Goal: Navigation & Orientation: Find specific page/section

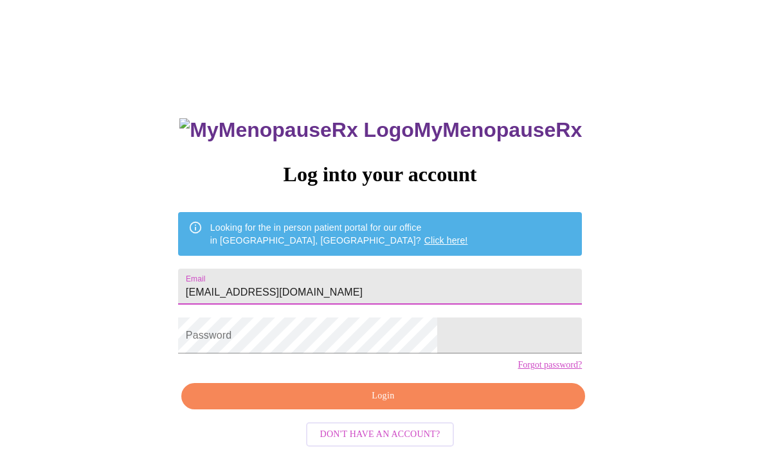
type input "[EMAIL_ADDRESS][DOMAIN_NAME]"
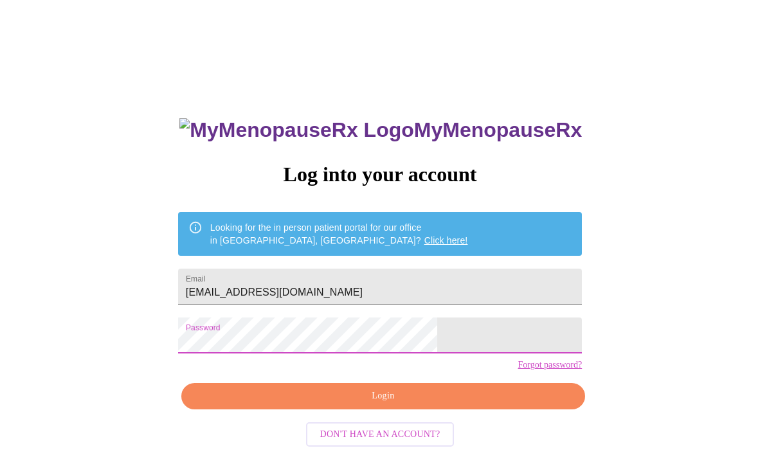
click at [345, 404] on span "Login" at bounding box center [383, 396] width 374 height 16
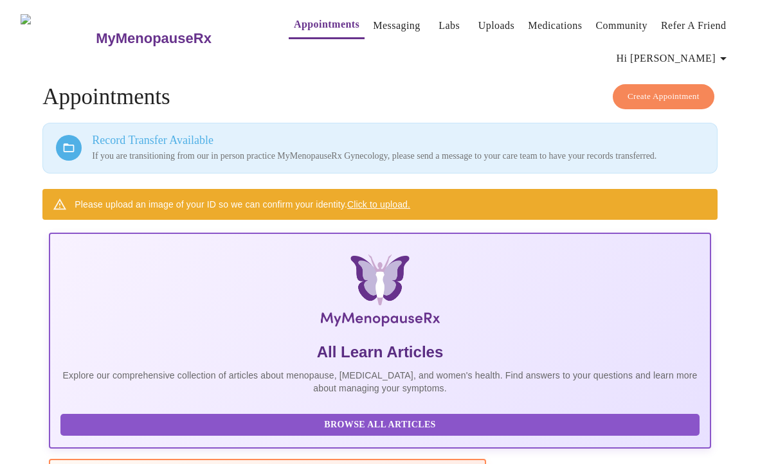
click at [438, 22] on link "Labs" at bounding box center [448, 26] width 21 height 18
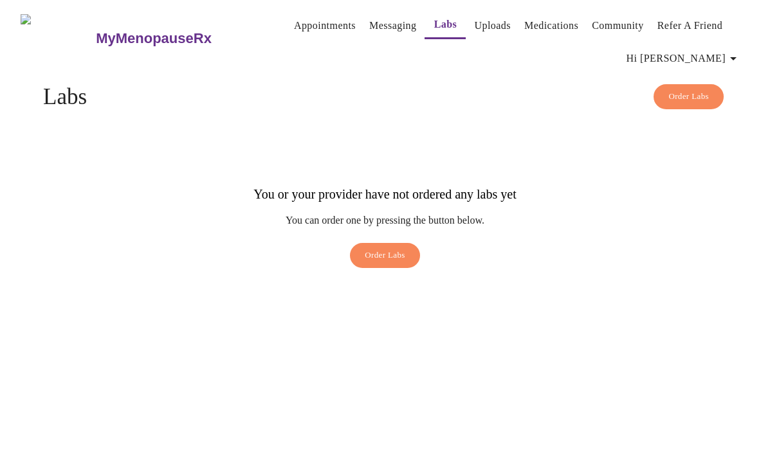
click at [382, 17] on link "Messaging" at bounding box center [392, 26] width 47 height 18
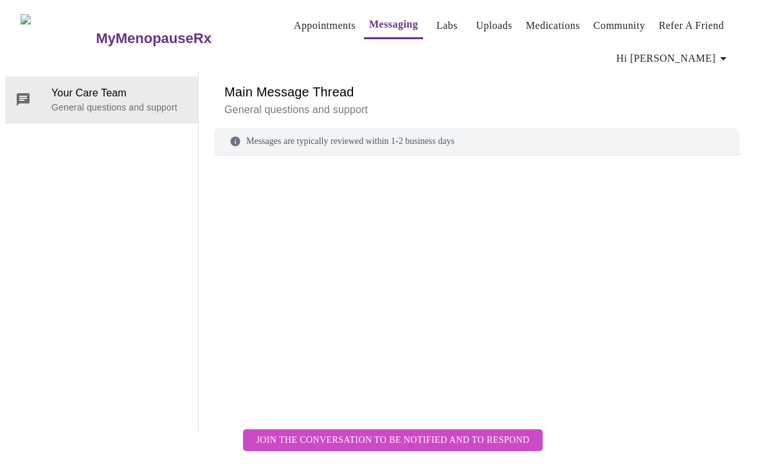
scroll to position [66, 0]
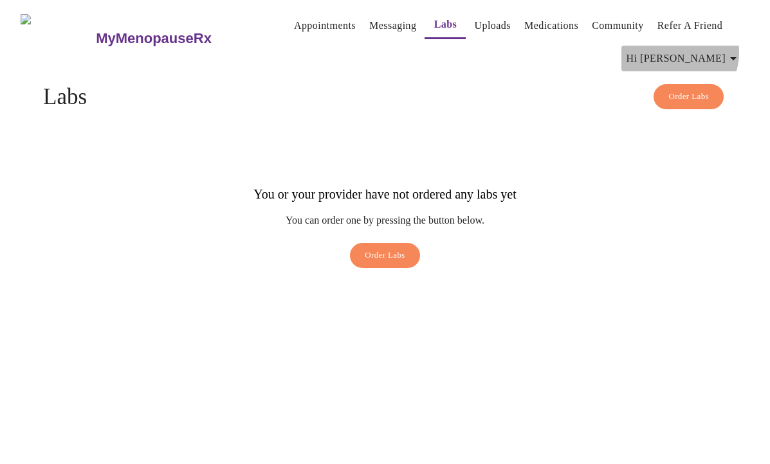
click at [730, 50] on span "Hi [PERSON_NAME]" at bounding box center [683, 59] width 114 height 18
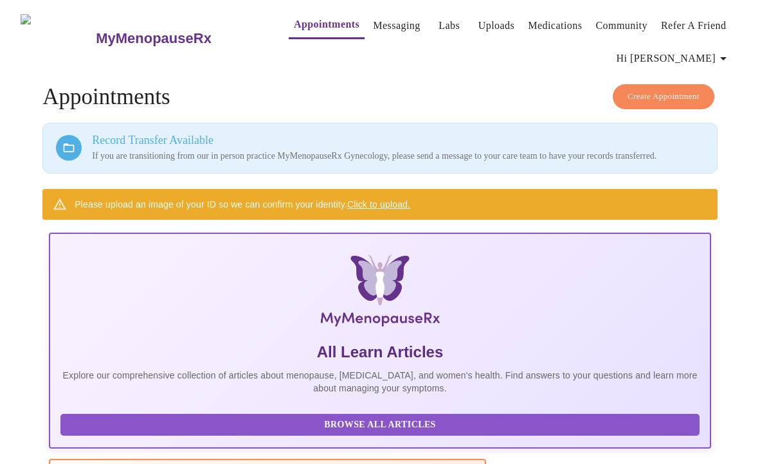
click at [373, 23] on link "Messaging" at bounding box center [396, 26] width 47 height 18
click at [100, 33] on h3 "MyMenopauseRx" at bounding box center [154, 38] width 116 height 17
click at [723, 59] on icon "button" at bounding box center [723, 58] width 15 height 15
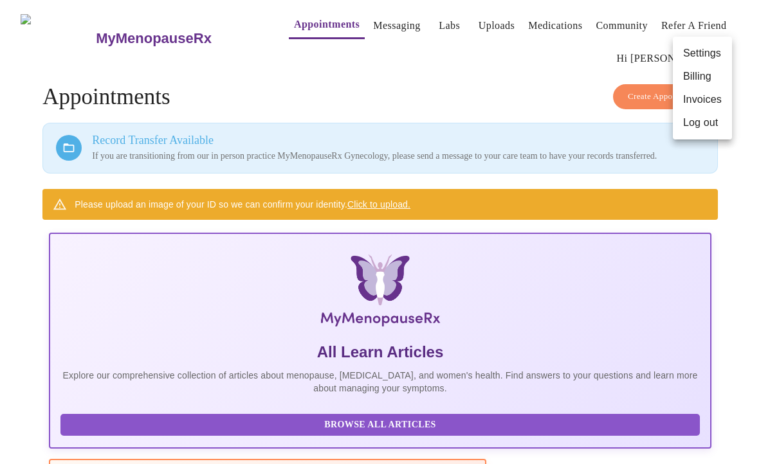
click at [713, 123] on li "Log out" at bounding box center [701, 122] width 59 height 23
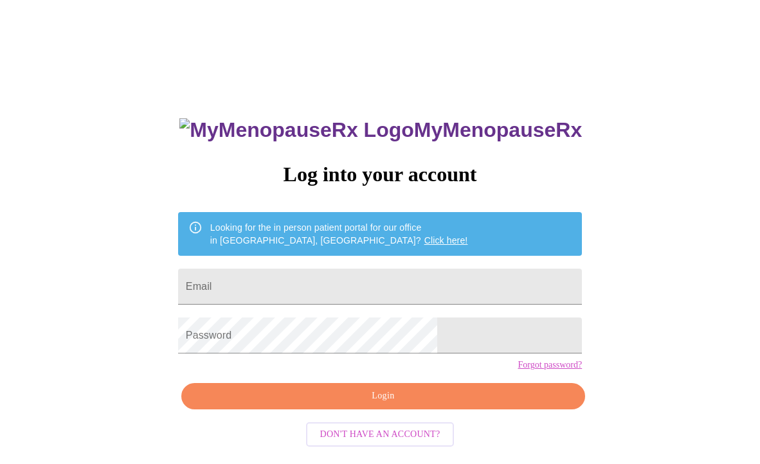
click at [424, 235] on link "Click here!" at bounding box center [446, 240] width 44 height 10
